Goal: Task Accomplishment & Management: Manage account settings

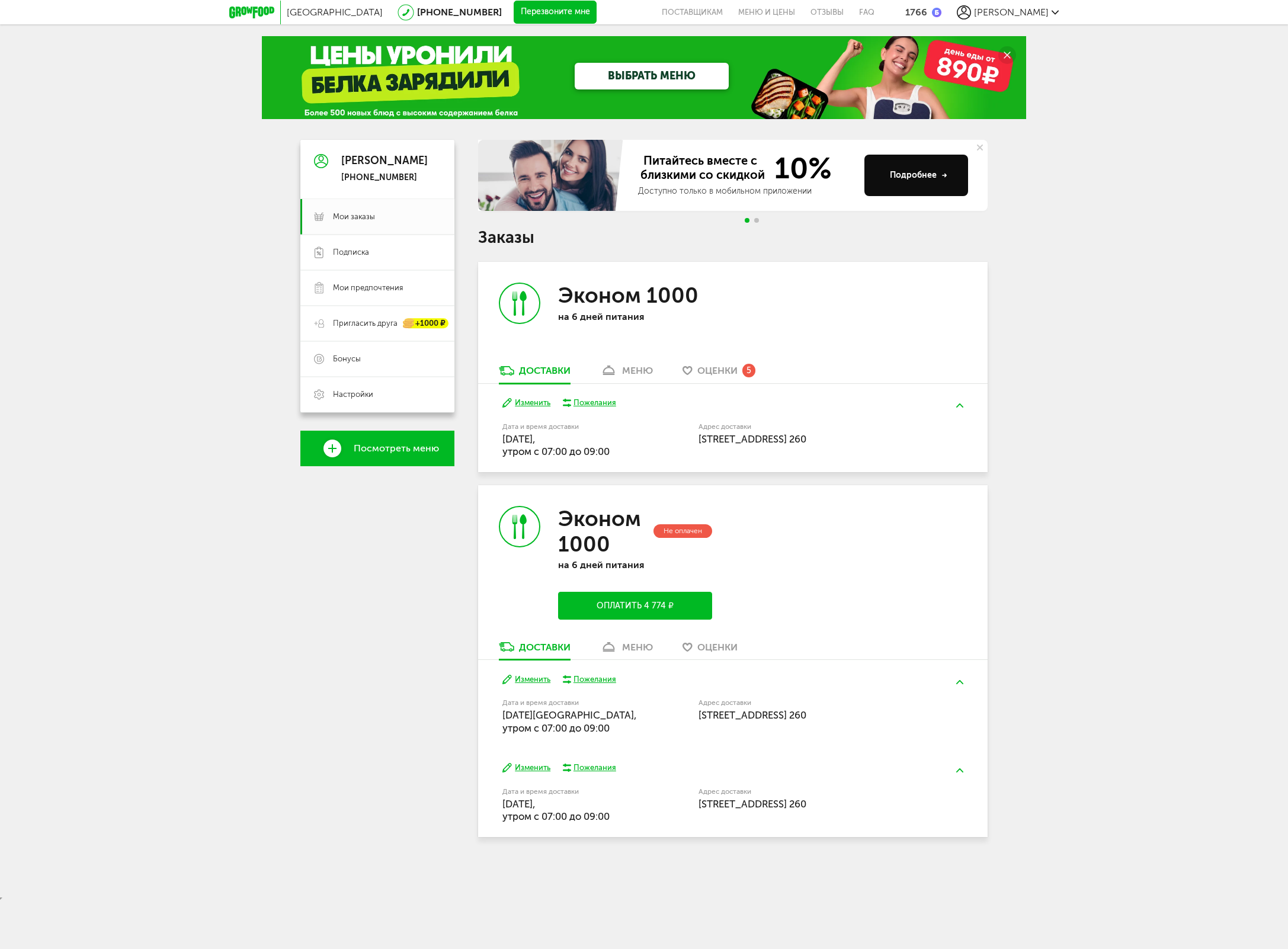
click at [547, 405] on button "Изменить" at bounding box center [526, 403] width 48 height 11
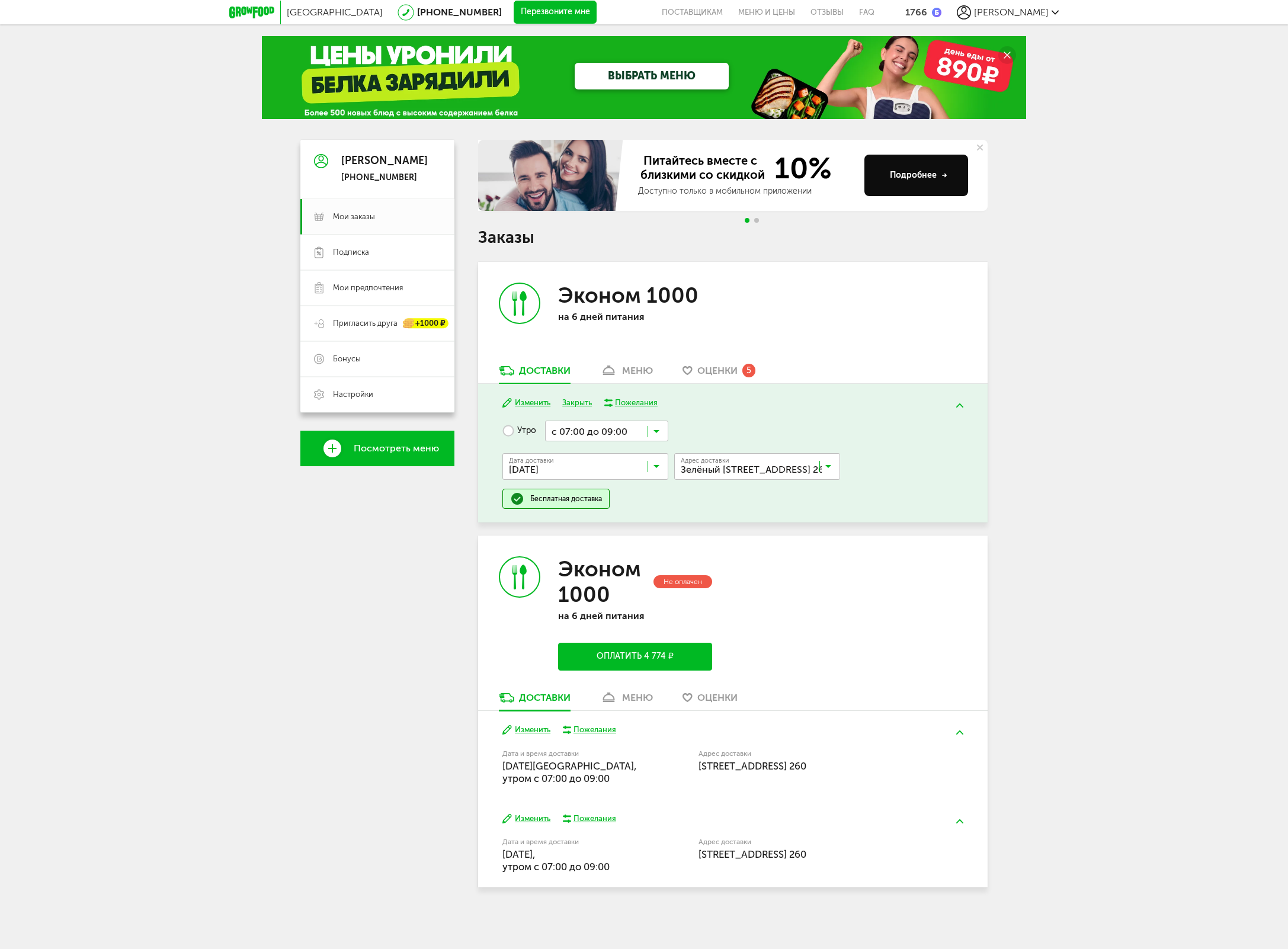
click at [659, 469] on icon at bounding box center [656, 469] width 6 height 11
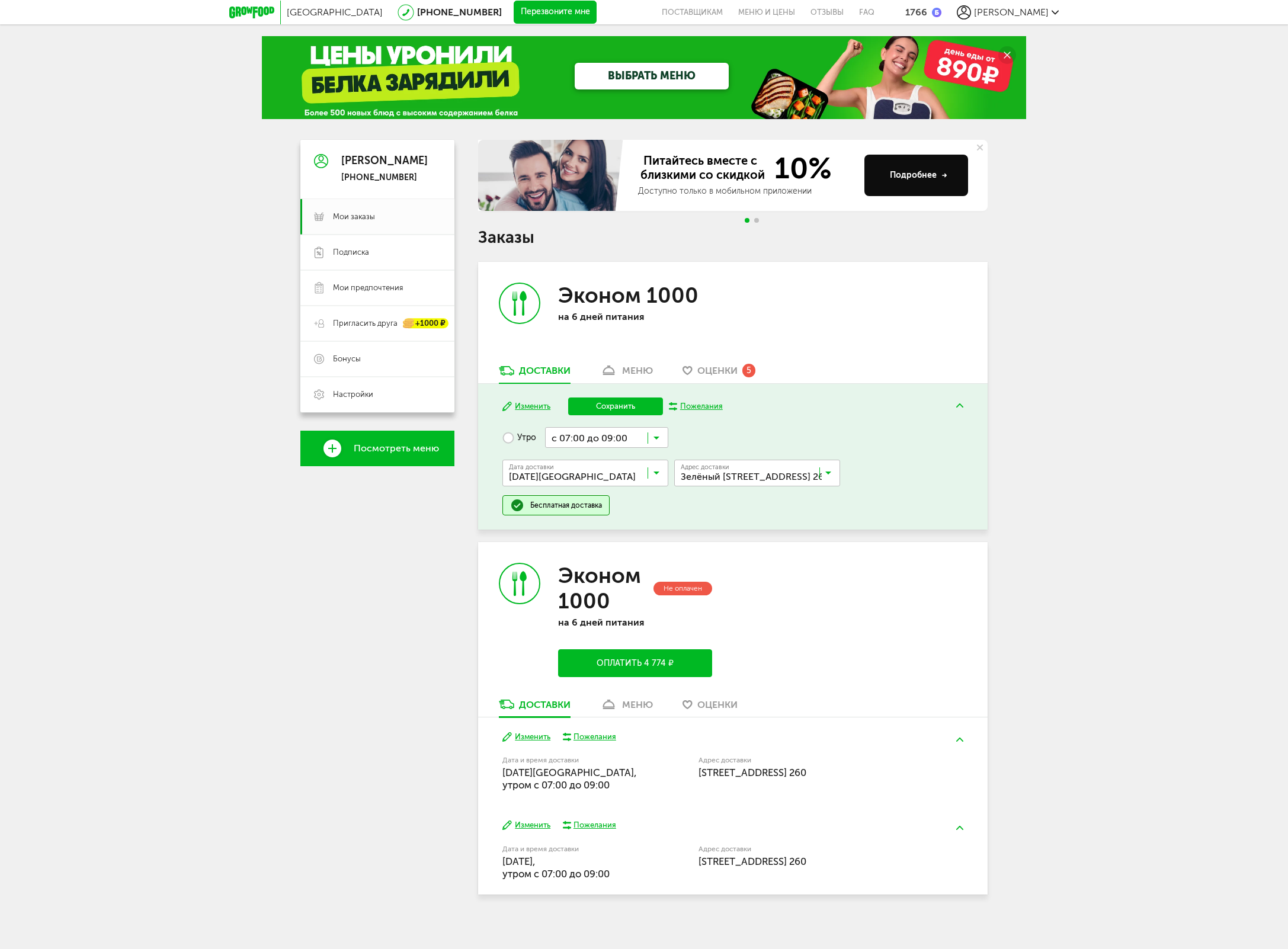
click at [621, 563] on ul "[DATE] августа, [DATE], [DATE], [DATE], [DATE], [DATE], [DATE], [DATE], [DATE],…" at bounding box center [586, 605] width 166 height 237
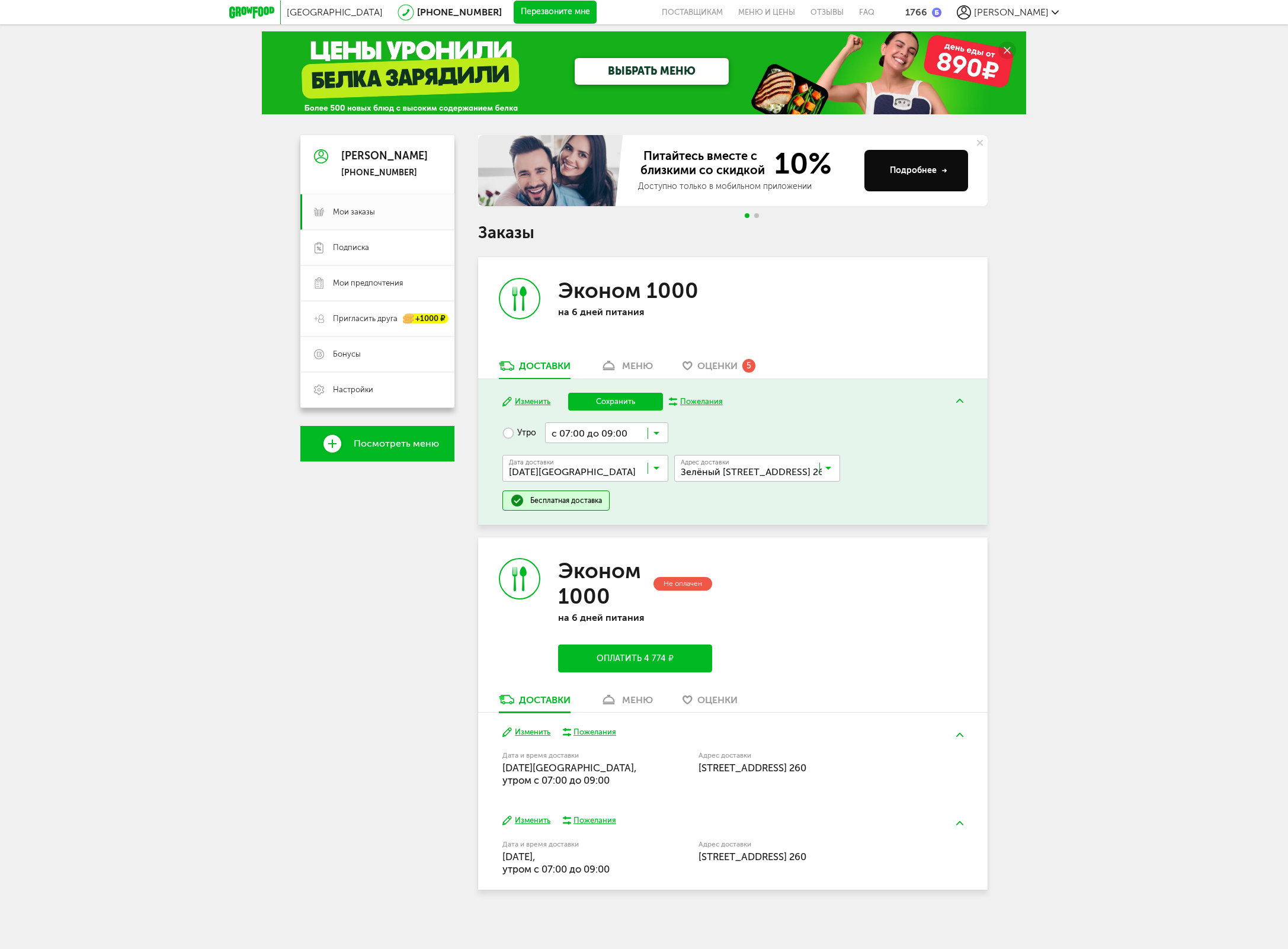
click at [629, 410] on button "Сохранить" at bounding box center [615, 401] width 95 height 18
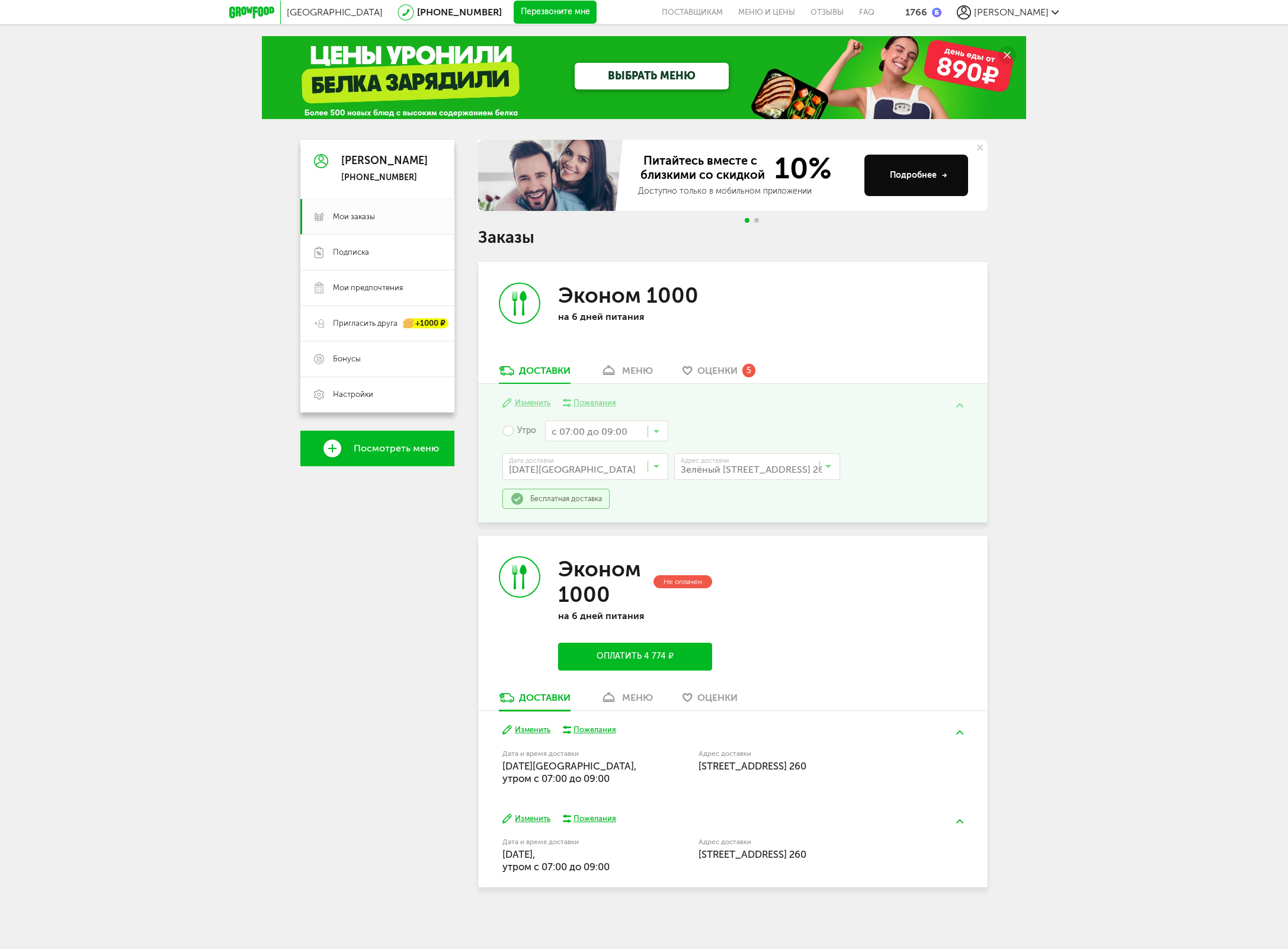
scroll to position [4, 0]
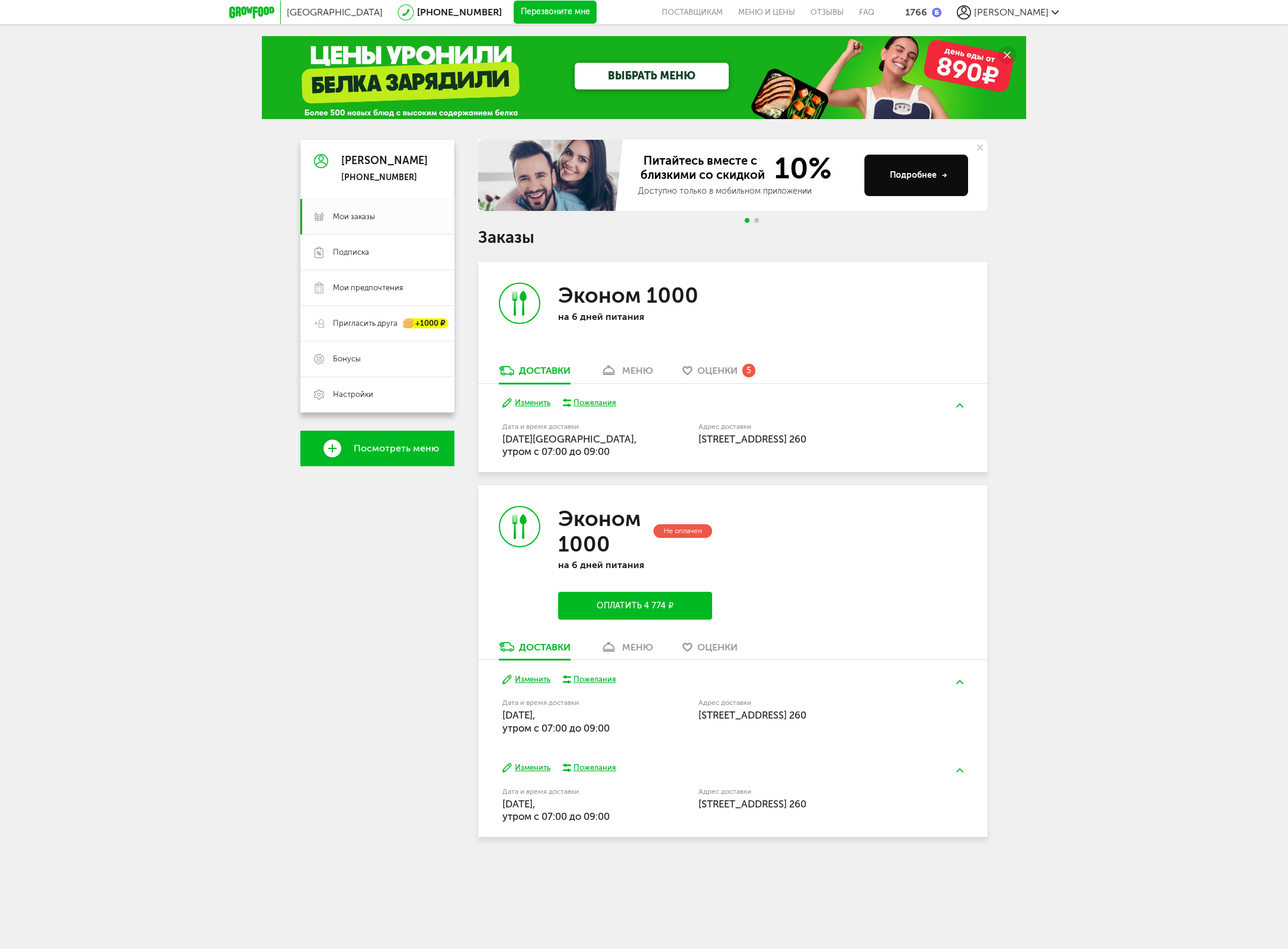
click at [731, 370] on span "Оценки" at bounding box center [718, 371] width 40 height 11
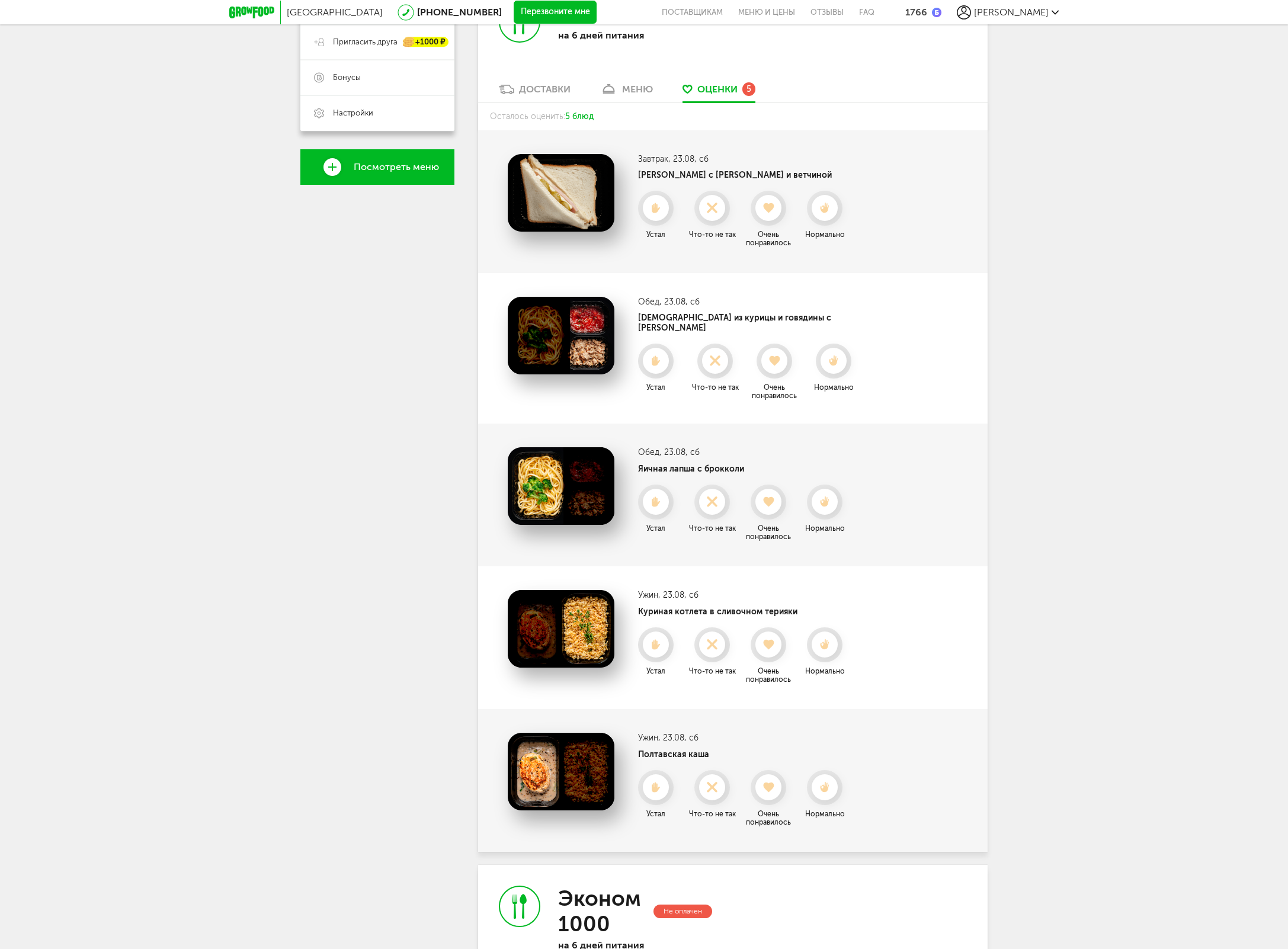
scroll to position [281, 0]
click at [630, 93] on div "меню" at bounding box center [637, 90] width 31 height 11
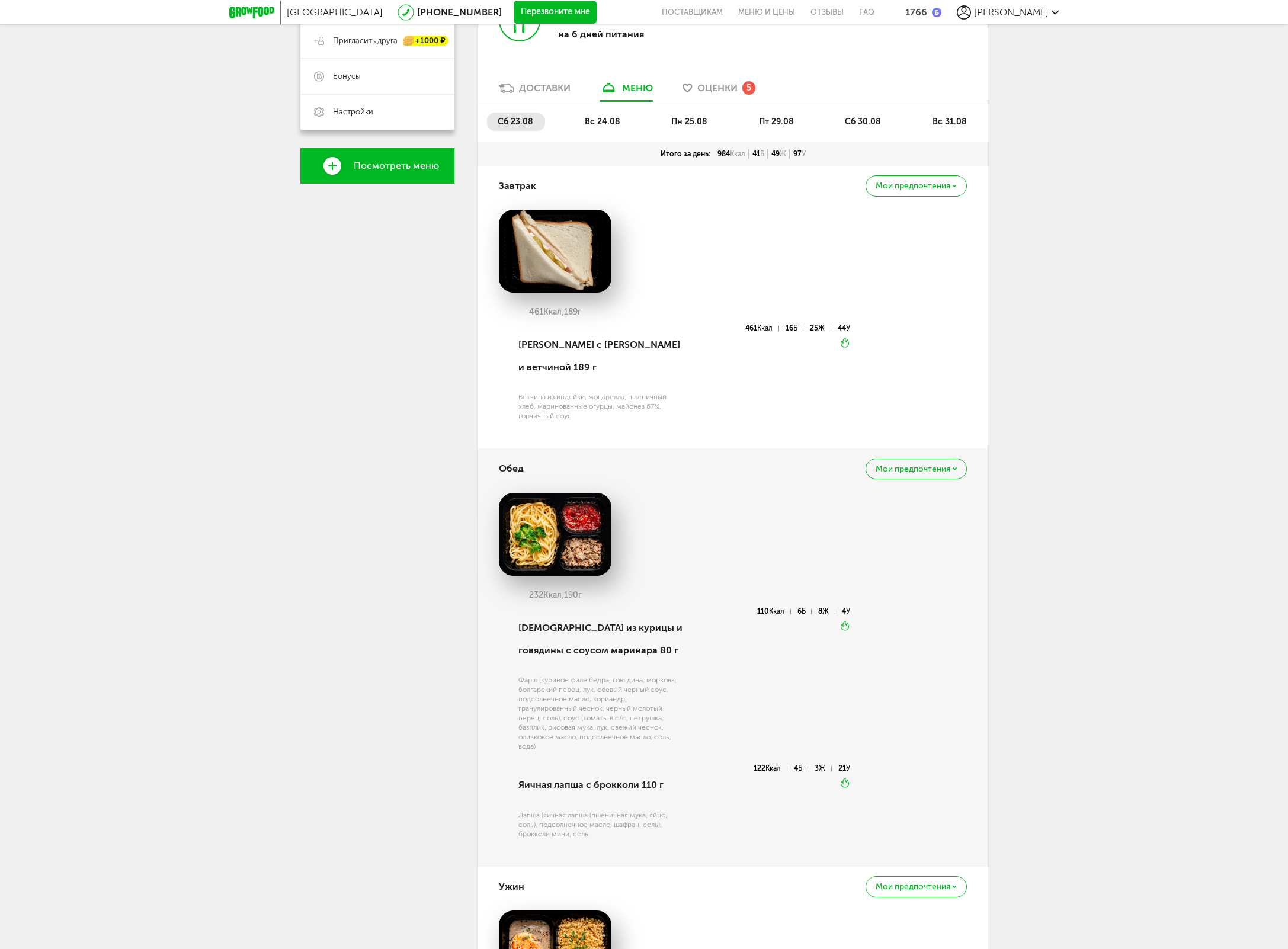
scroll to position [281, 0]
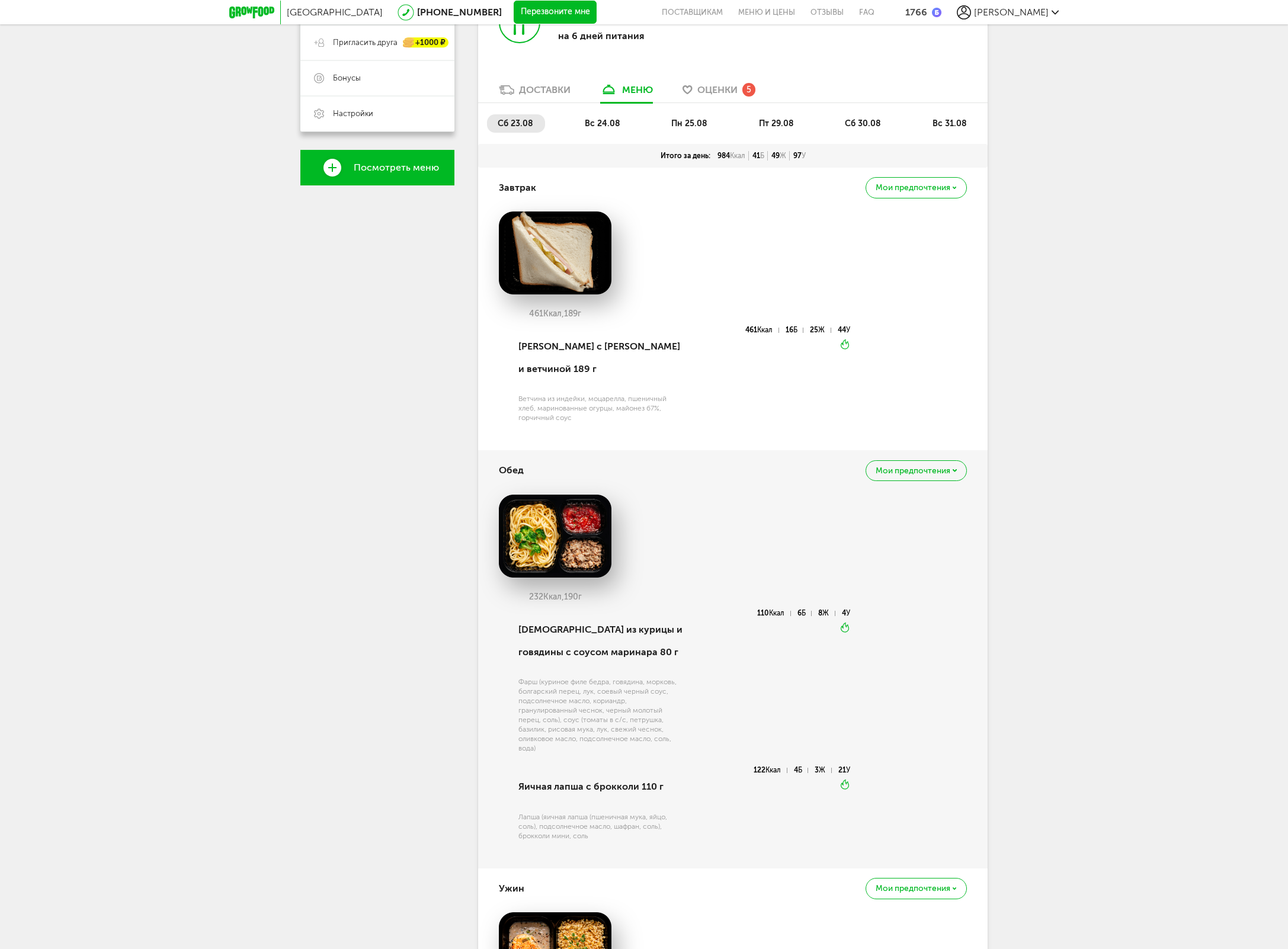
click at [593, 127] on span "вс 24.08" at bounding box center [602, 123] width 35 height 11
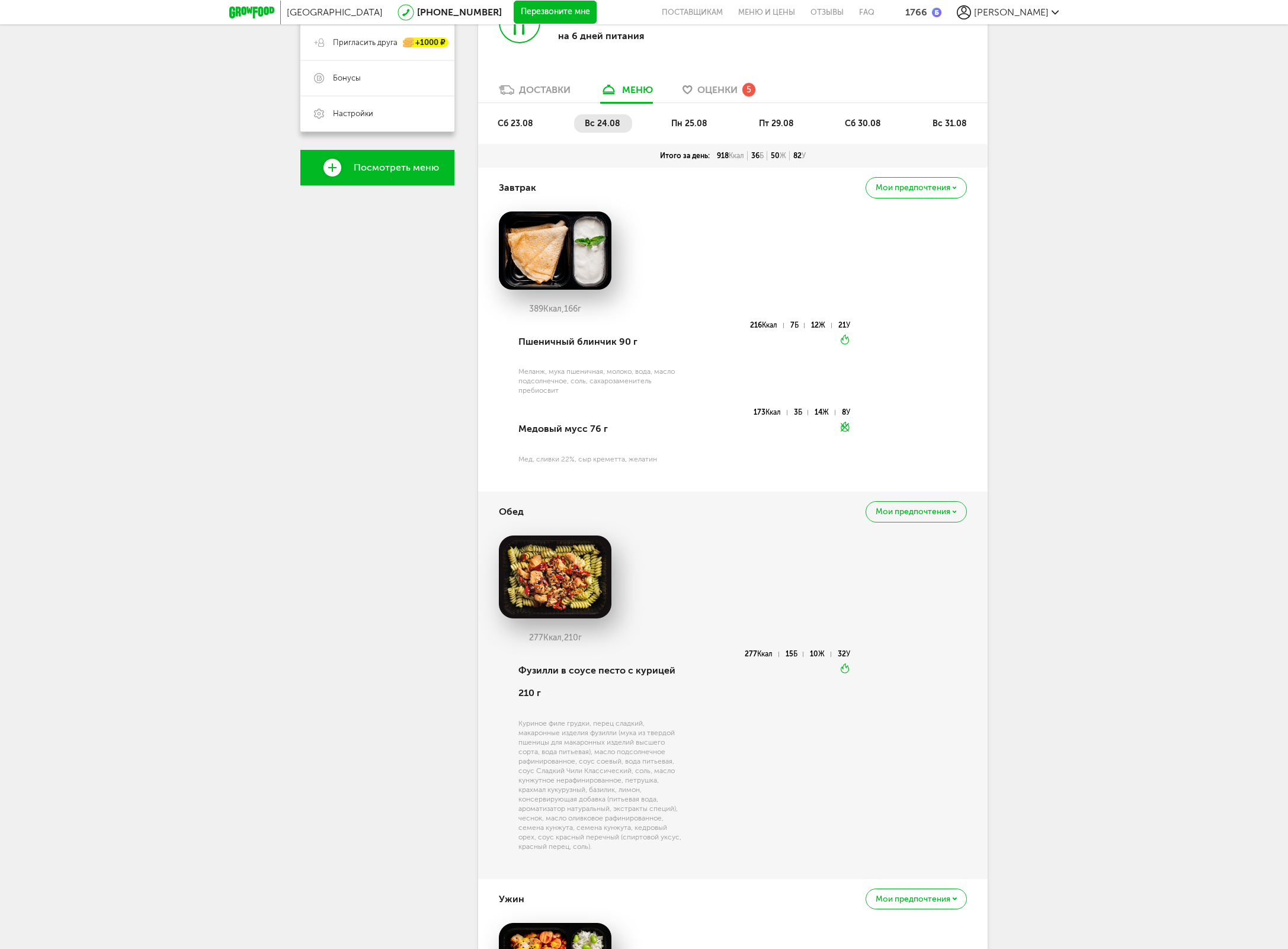
click at [704, 124] on span "пн 25.08" at bounding box center [690, 123] width 36 height 11
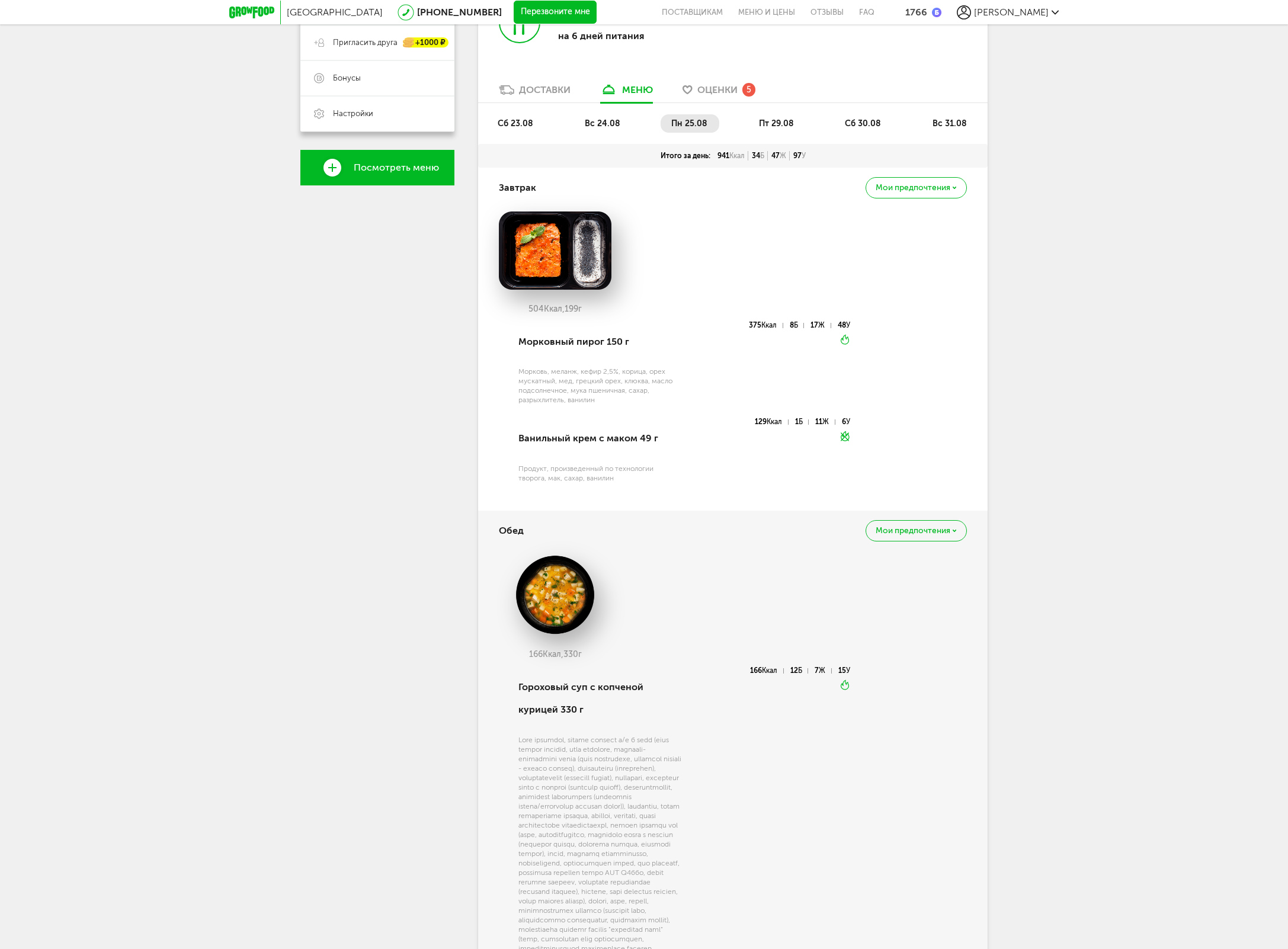
click at [779, 126] on span "пт 29.08" at bounding box center [776, 123] width 35 height 11
